Goal: Transaction & Acquisition: Download file/media

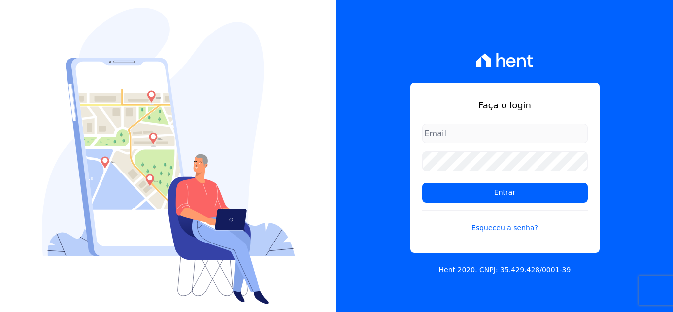
click at [457, 138] on input "email" at bounding box center [506, 134] width 166 height 20
type input "cabralempreendimentoscomercial@gmail.com"
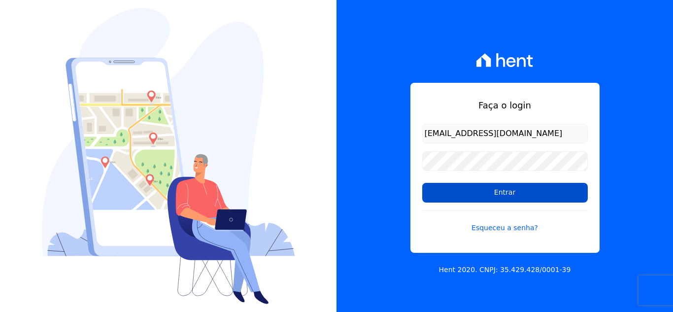
click at [483, 198] on input "Entrar" at bounding box center [506, 193] width 166 height 20
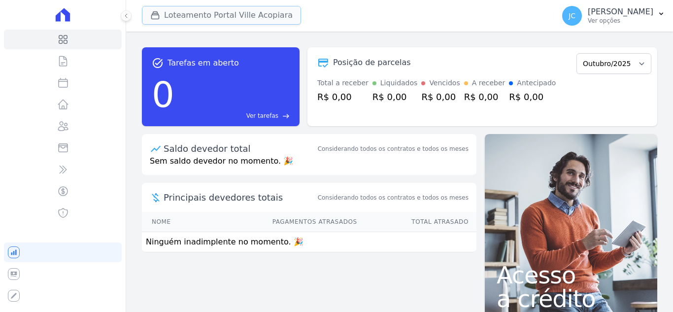
click at [202, 23] on button "Loteamento Portal Ville Acopiara" at bounding box center [221, 15] width 159 height 19
click at [232, 21] on button "Loteamento Portal Ville Acopiara" at bounding box center [221, 15] width 159 height 19
click at [210, 15] on button "Loteamento Portal Ville Acopiara" at bounding box center [221, 15] width 159 height 19
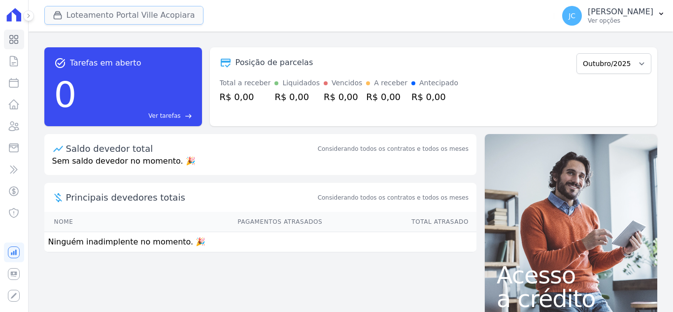
click at [162, 16] on button "Loteamento Portal Ville Acopiara" at bounding box center [123, 15] width 159 height 19
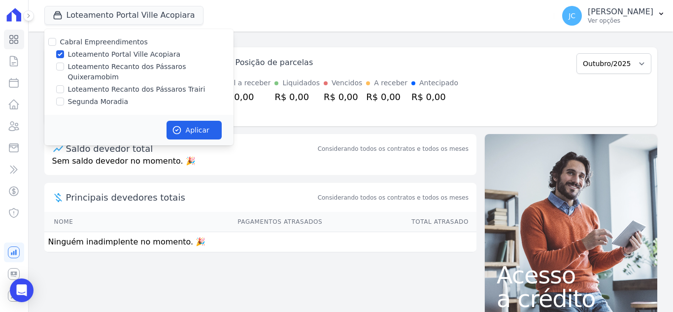
click at [128, 64] on label "Loteamento Recanto dos Pássaros Quixeramobim" at bounding box center [151, 72] width 166 height 21
click at [64, 64] on input "Loteamento Recanto dos Pássaros Quixeramobim" at bounding box center [60, 67] width 8 height 8
checkbox input "true"
click at [125, 53] on label "Loteamento Portal Ville Acopiara" at bounding box center [124, 54] width 112 height 10
click at [64, 53] on input "Loteamento Portal Ville Acopiara" at bounding box center [60, 54] width 8 height 8
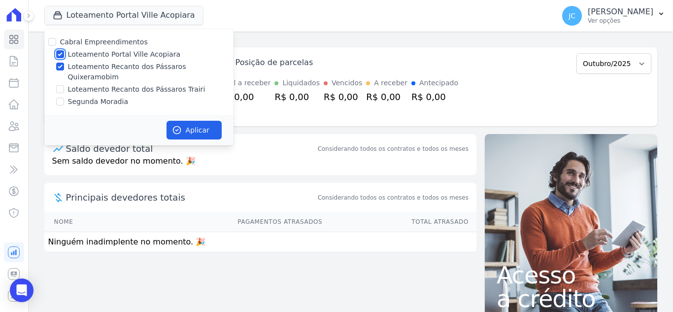
checkbox input "false"
click at [184, 121] on button "Aplicar" at bounding box center [194, 130] width 55 height 19
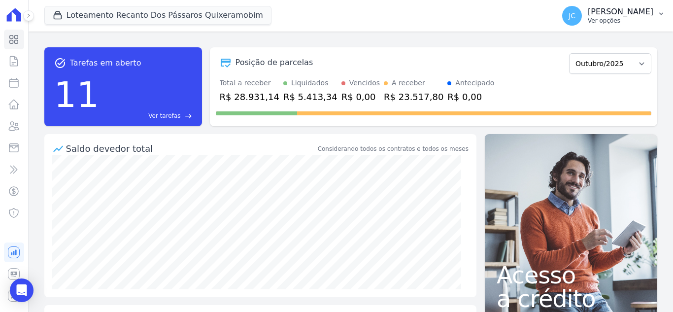
click at [599, 11] on p "[PERSON_NAME]" at bounding box center [621, 12] width 66 height 10
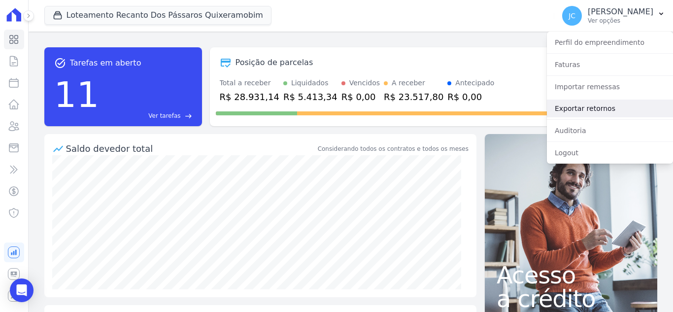
click at [569, 105] on link "Exportar retornos" at bounding box center [610, 109] width 126 height 18
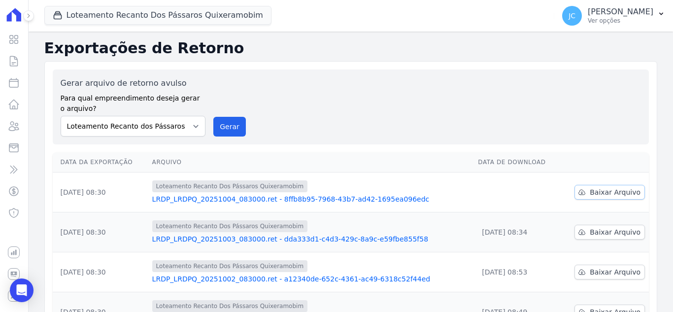
drag, startPoint x: 590, startPoint y: 191, endPoint x: 550, endPoint y: 183, distance: 40.8
click at [590, 191] on span "Baixar Arquivo" at bounding box center [615, 192] width 51 height 10
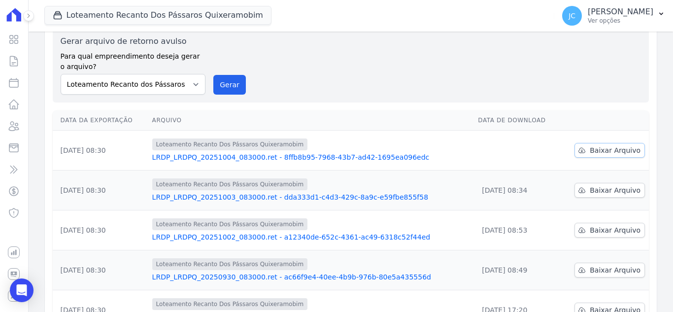
scroll to position [99, 0]
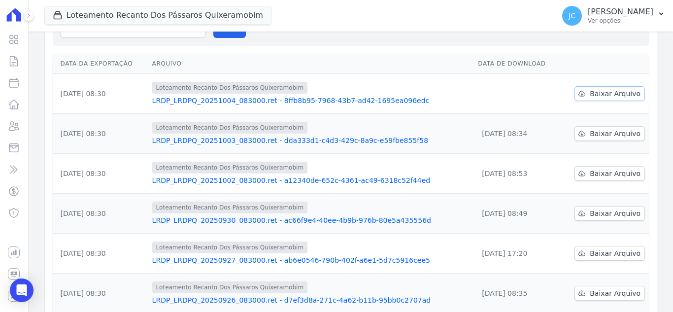
click at [587, 95] on link "Baixar Arquivo" at bounding box center [610, 93] width 71 height 15
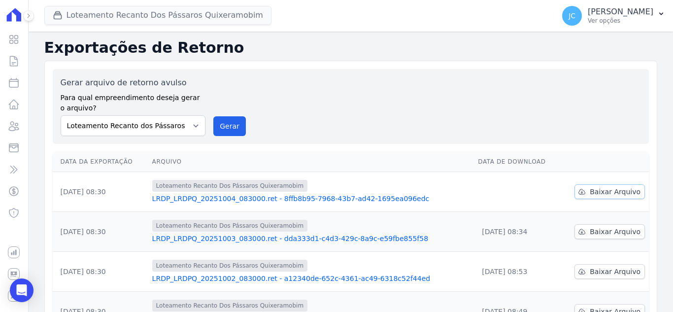
scroll to position [0, 0]
click at [118, 18] on button "Loteamento Recanto Dos Pássaros Quixeramobim" at bounding box center [157, 15] width 227 height 19
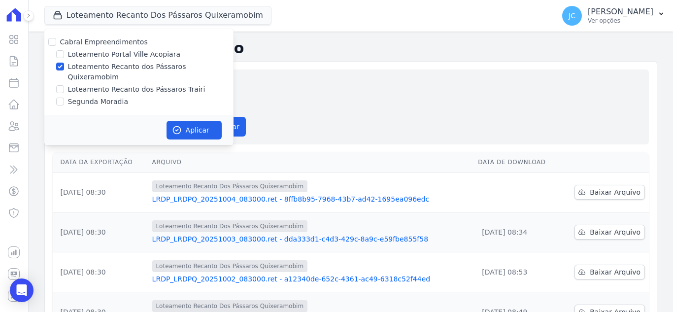
click at [67, 84] on div "Loteamento Recanto dos Pássaros Trairi" at bounding box center [138, 89] width 189 height 10
click at [68, 84] on label "Loteamento Recanto dos Pássaros Trairi" at bounding box center [137, 89] width 138 height 10
click at [64, 85] on input "Loteamento Recanto dos Pássaros Trairi" at bounding box center [60, 89] width 8 height 8
checkbox input "true"
click at [82, 69] on label "Loteamento Recanto dos Pássaros Quixeramobim" at bounding box center [151, 72] width 166 height 21
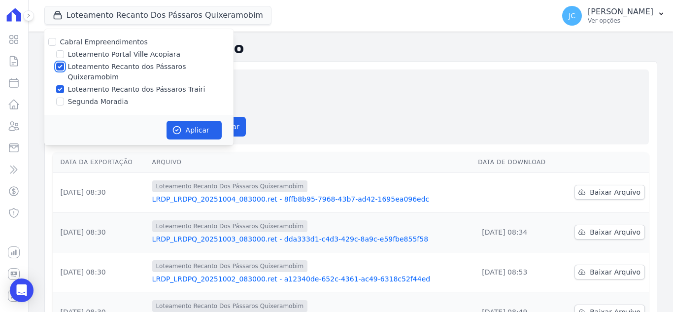
click at [64, 69] on input "Loteamento Recanto dos Pássaros Quixeramobim" at bounding box center [60, 67] width 8 height 8
checkbox input "false"
click at [183, 121] on button "Aplicar" at bounding box center [194, 130] width 55 height 19
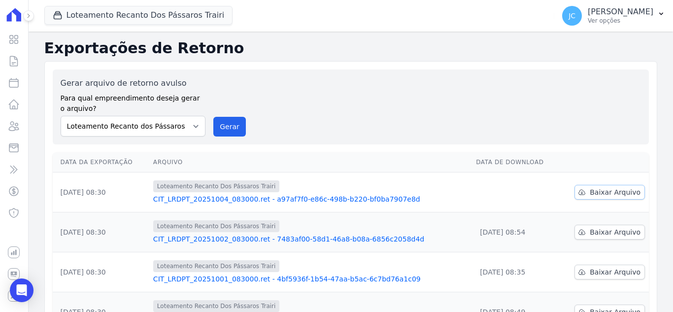
click at [575, 192] on link "Baixar Arquivo" at bounding box center [610, 192] width 71 height 15
click at [135, 9] on button "Loteamento Recanto Dos Pássaros Trairi" at bounding box center [138, 15] width 189 height 19
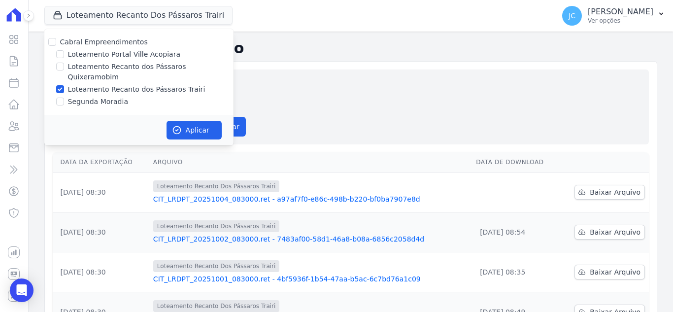
click at [90, 97] on label "Segunda Moradia" at bounding box center [98, 102] width 60 height 10
click at [64, 98] on input "Segunda Moradia" at bounding box center [60, 102] width 8 height 8
checkbox input "true"
click at [94, 84] on label "Loteamento Recanto dos Pássaros Trairi" at bounding box center [137, 89] width 138 height 10
click at [64, 85] on input "Loteamento Recanto dos Pássaros Trairi" at bounding box center [60, 89] width 8 height 8
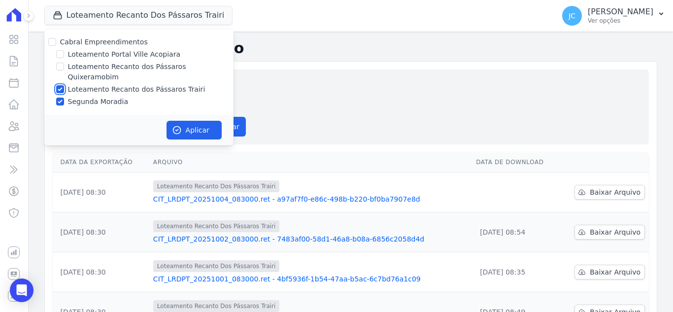
checkbox input "false"
click at [187, 121] on button "Aplicar" at bounding box center [194, 130] width 55 height 19
